Goal: Complete application form

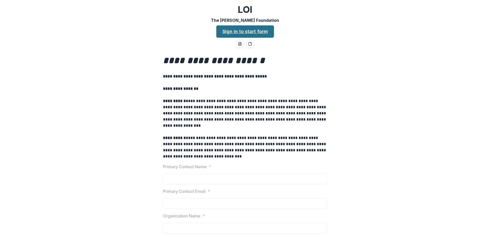
click at [240, 29] on link "Sign in to start form" at bounding box center [245, 31] width 58 height 12
